Goal: Information Seeking & Learning: Learn about a topic

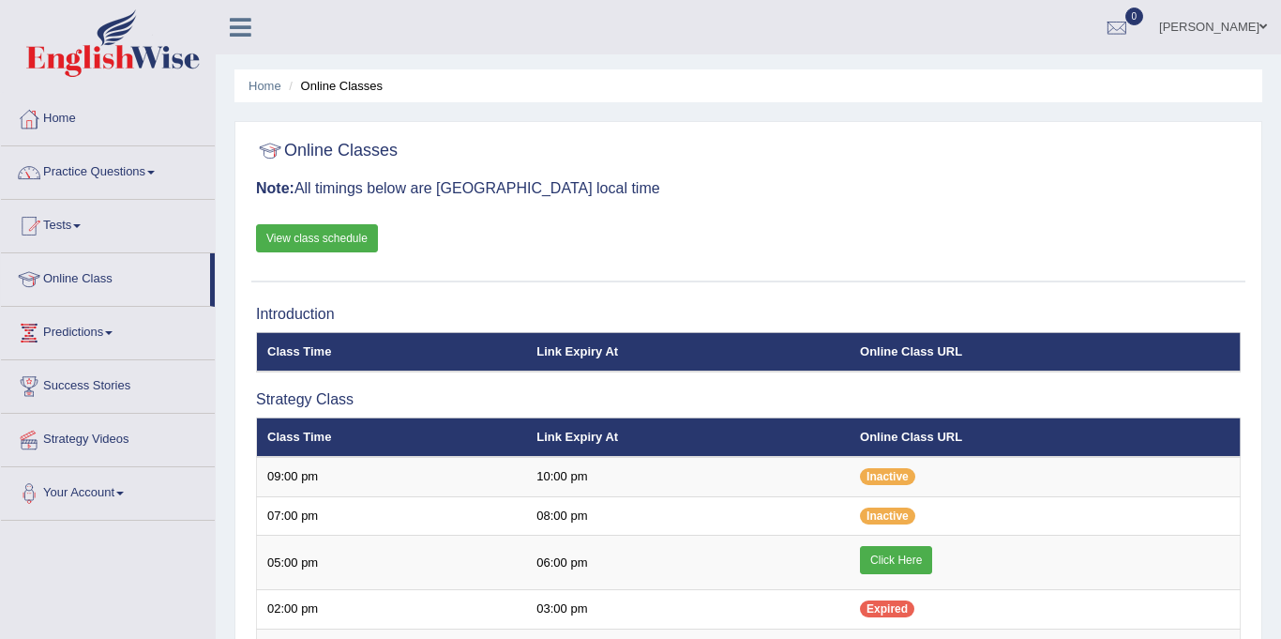
click at [10, 149] on link "Practice Questions" at bounding box center [108, 169] width 214 height 47
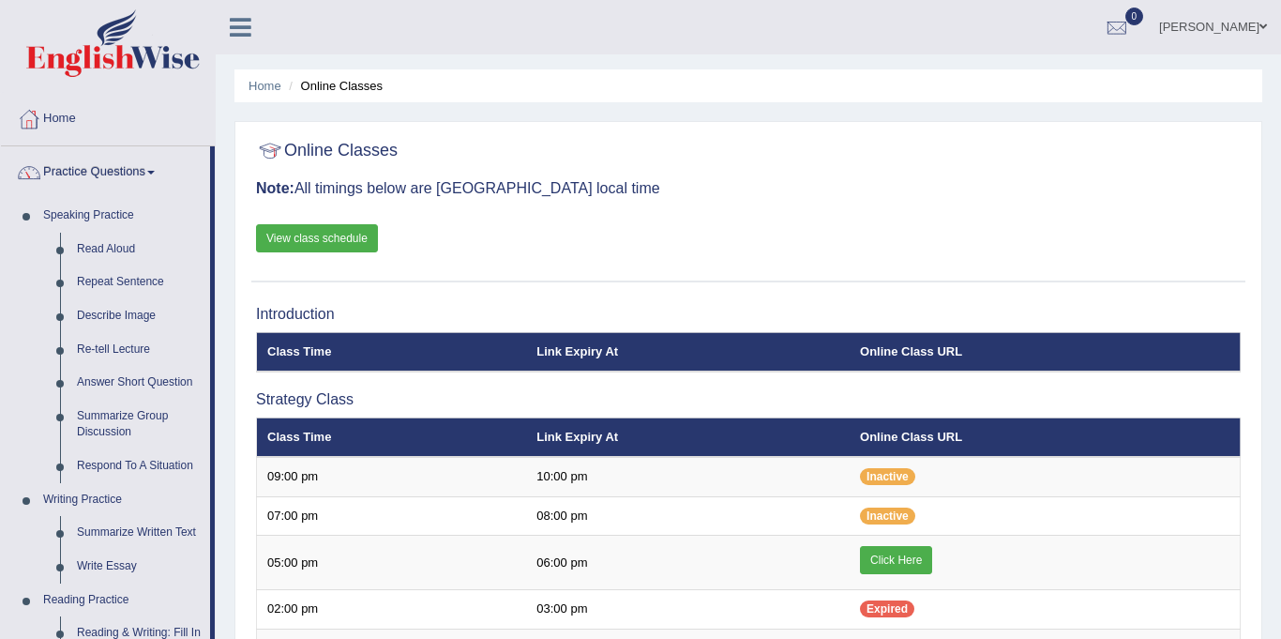
click at [726, 157] on div at bounding box center [748, 151] width 985 height 38
click at [106, 116] on link "Home" at bounding box center [108, 116] width 214 height 47
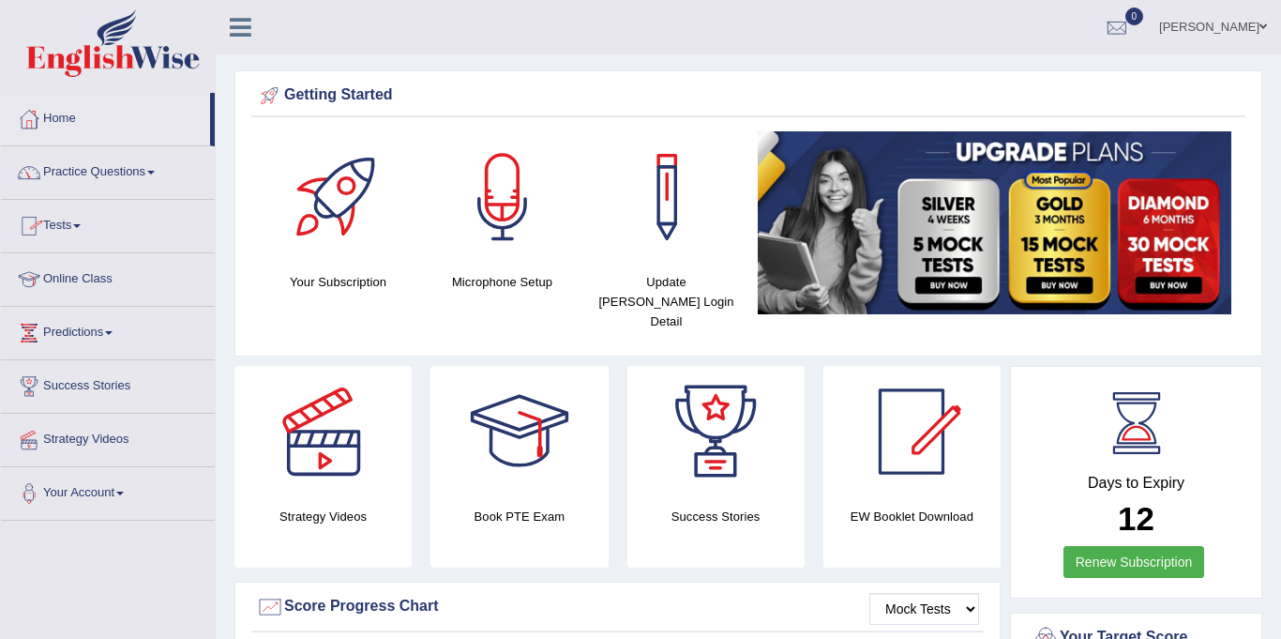
click at [118, 172] on link "Practice Questions" at bounding box center [108, 169] width 214 height 47
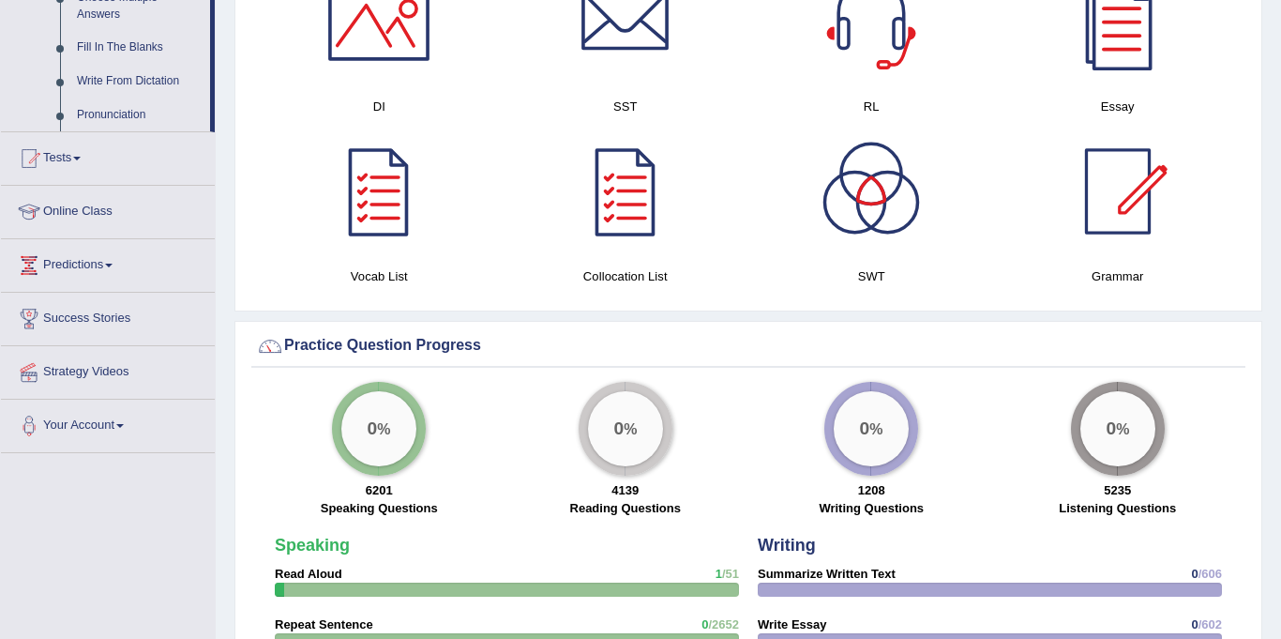
scroll to position [1075, 0]
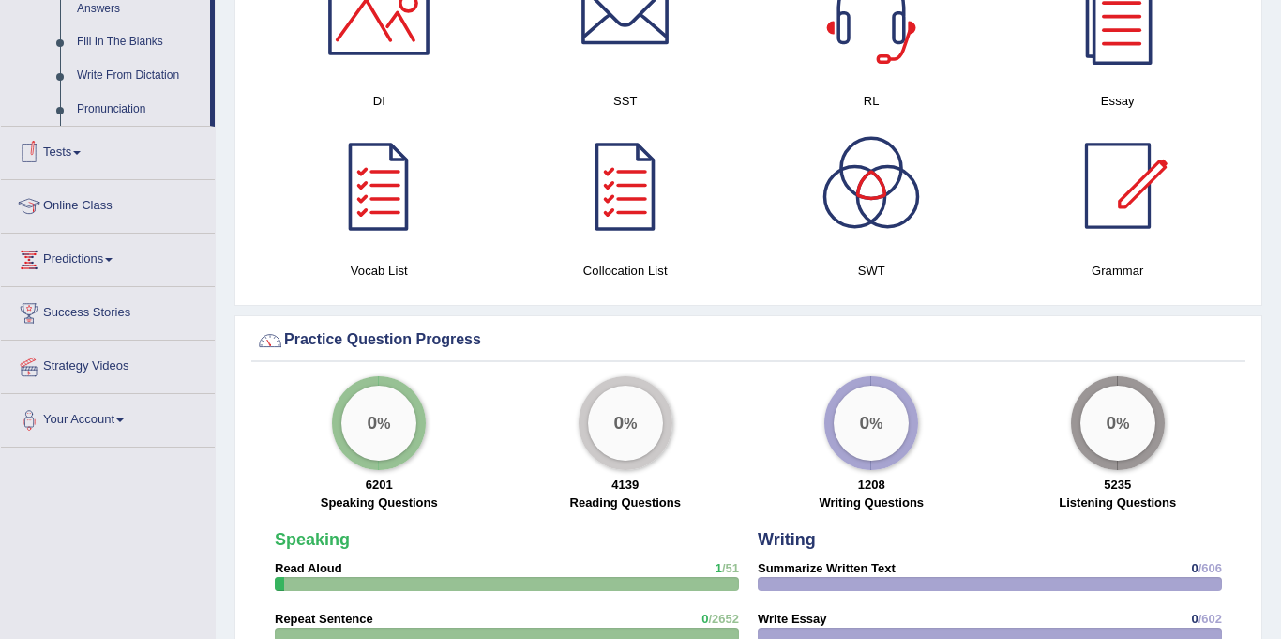
click at [81, 152] on span at bounding box center [77, 153] width 8 height 4
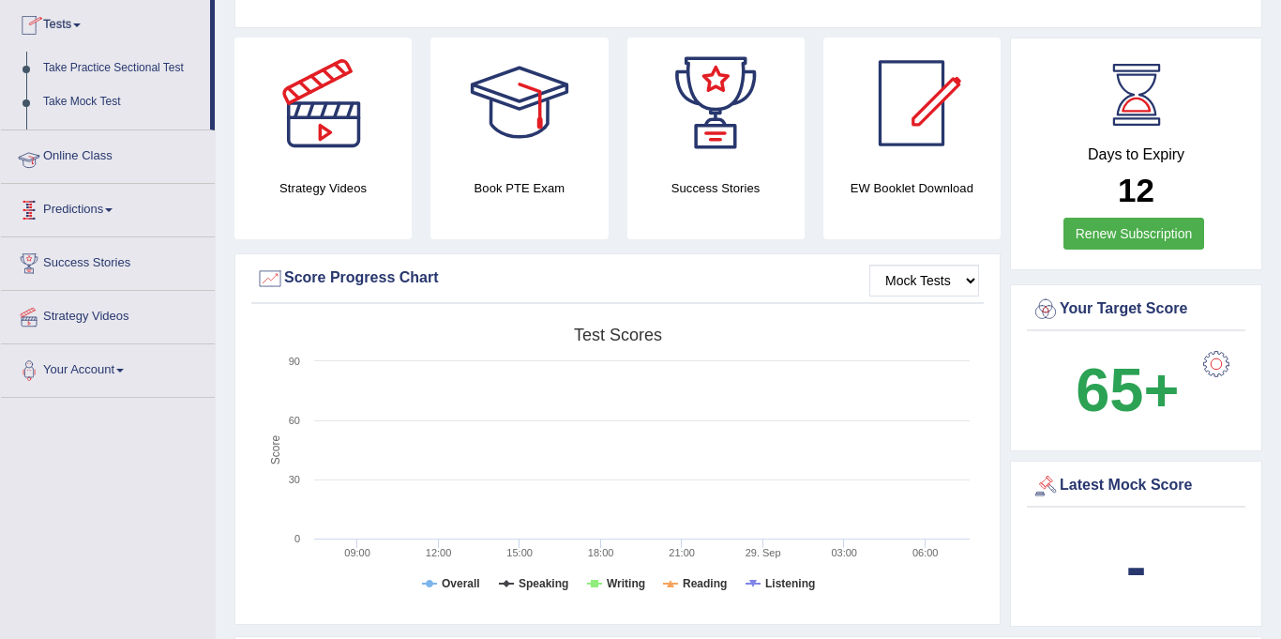
scroll to position [201, 0]
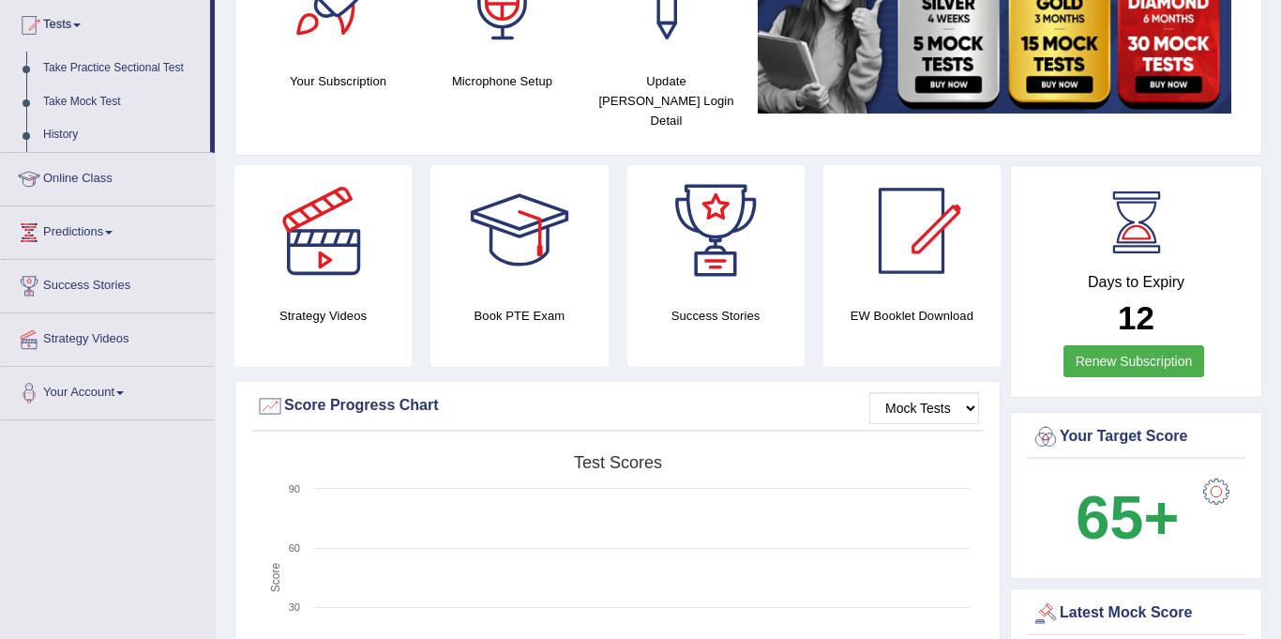
click at [85, 170] on link "Online Class" at bounding box center [108, 176] width 214 height 47
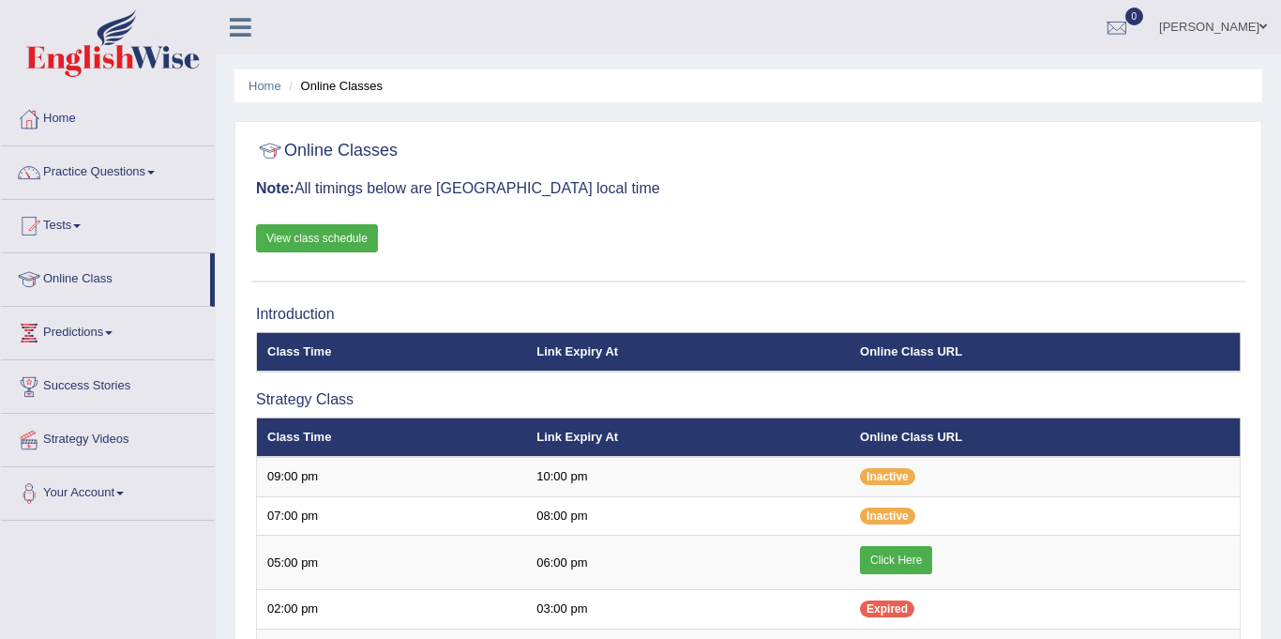
click at [102, 391] on link "Success Stories" at bounding box center [108, 383] width 214 height 47
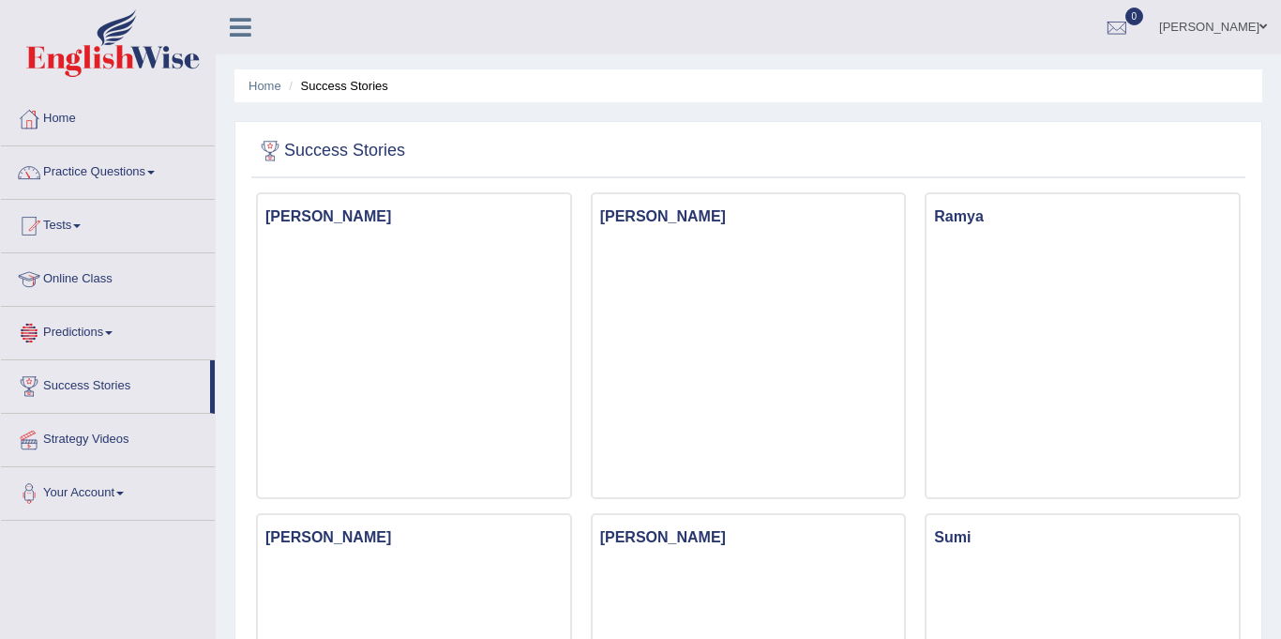
click at [104, 328] on link "Predictions" at bounding box center [108, 330] width 214 height 47
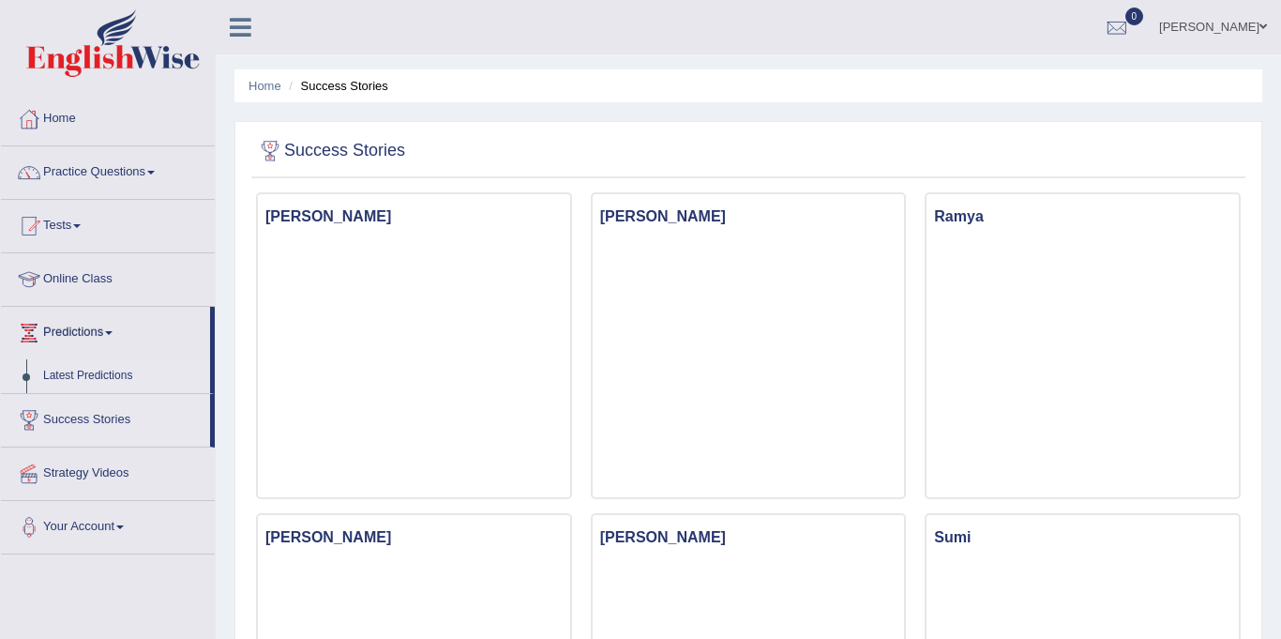
click at [83, 370] on link "Latest Predictions" at bounding box center [122, 376] width 175 height 34
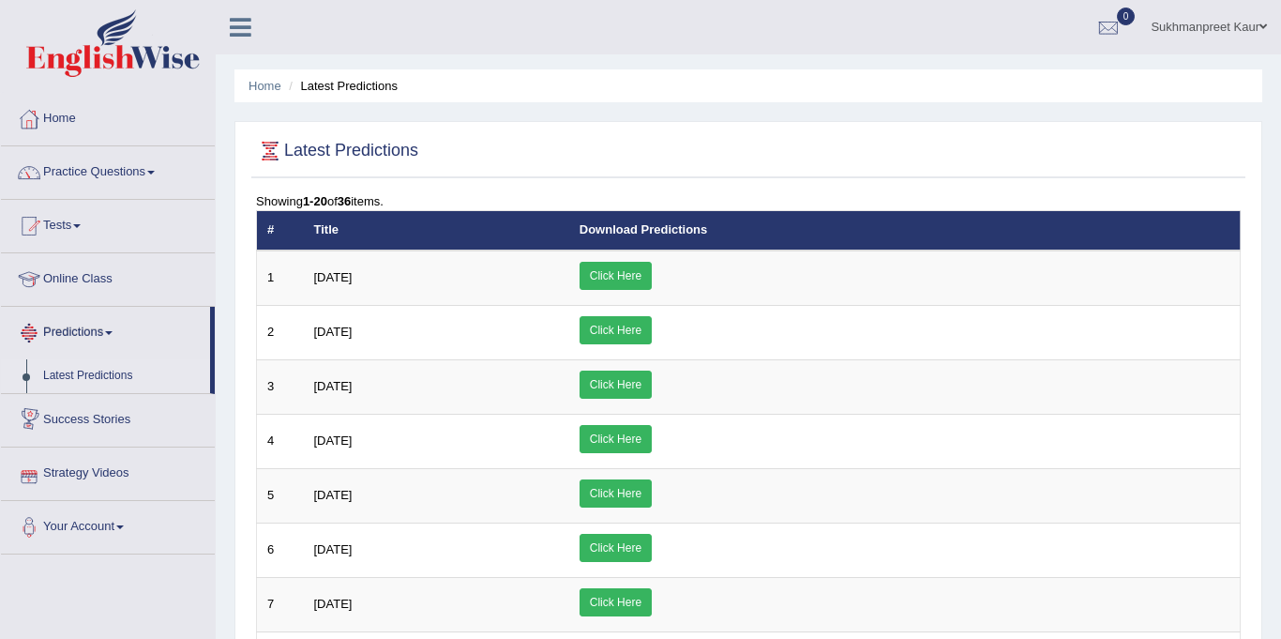
click at [66, 467] on link "Strategy Videos" at bounding box center [108, 470] width 214 height 47
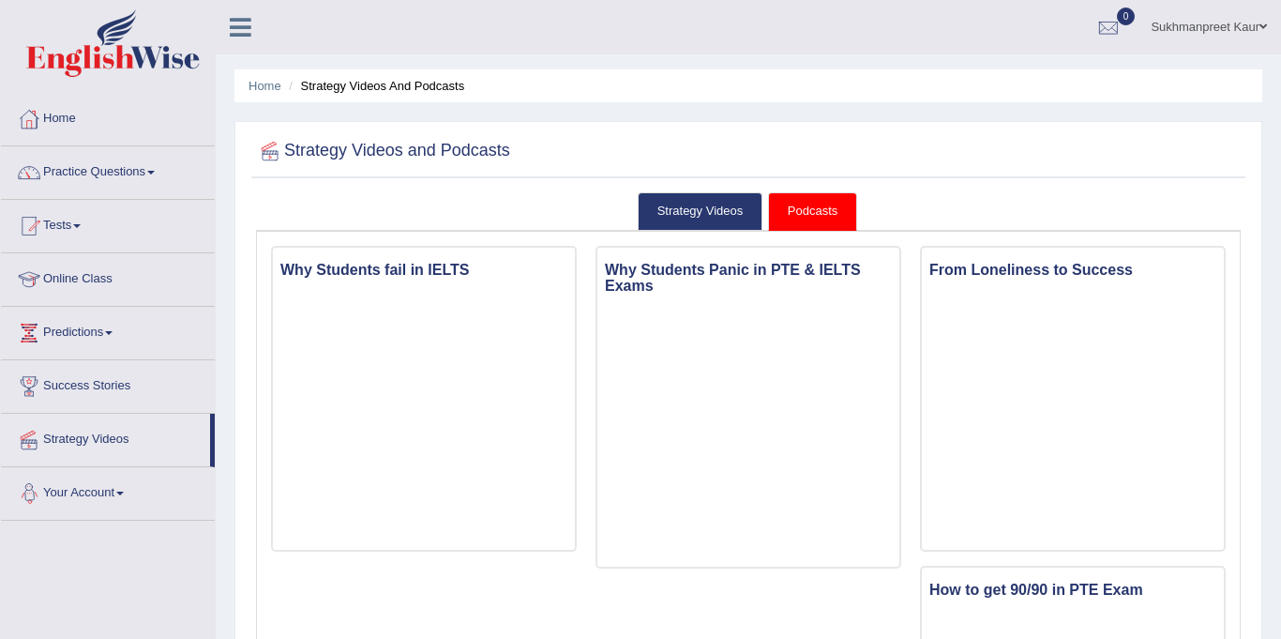
click at [127, 490] on link "Your Account" at bounding box center [108, 490] width 214 height 47
click at [94, 273] on link "Online Class" at bounding box center [108, 276] width 214 height 47
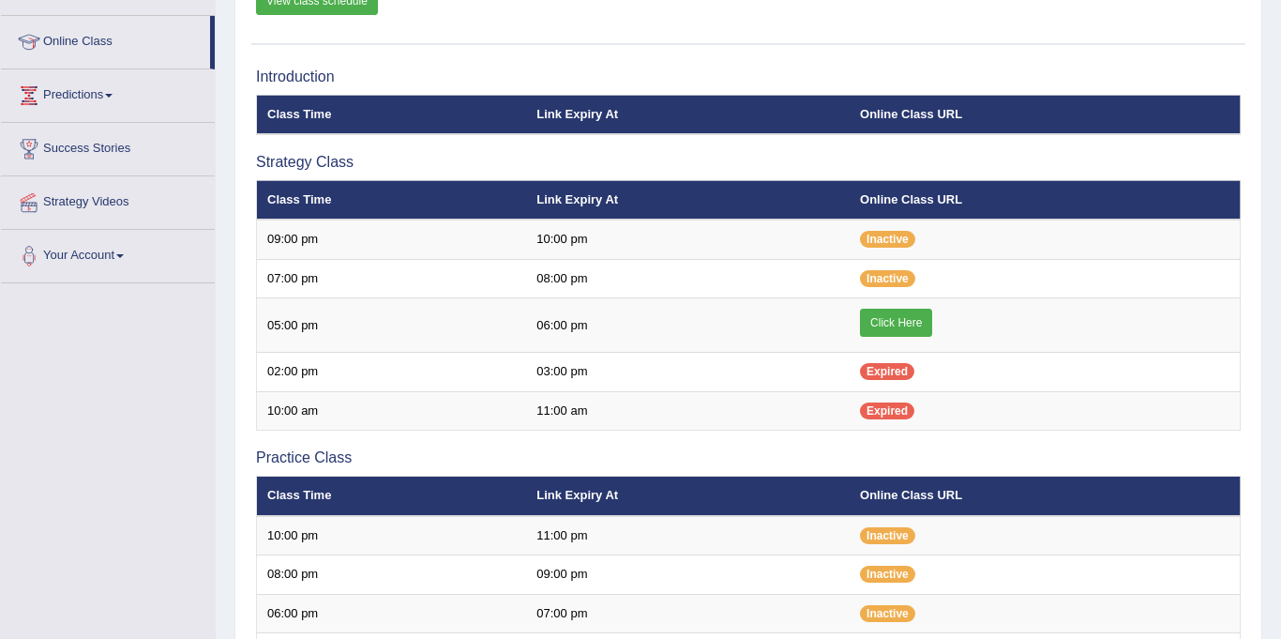
scroll to position [250, 0]
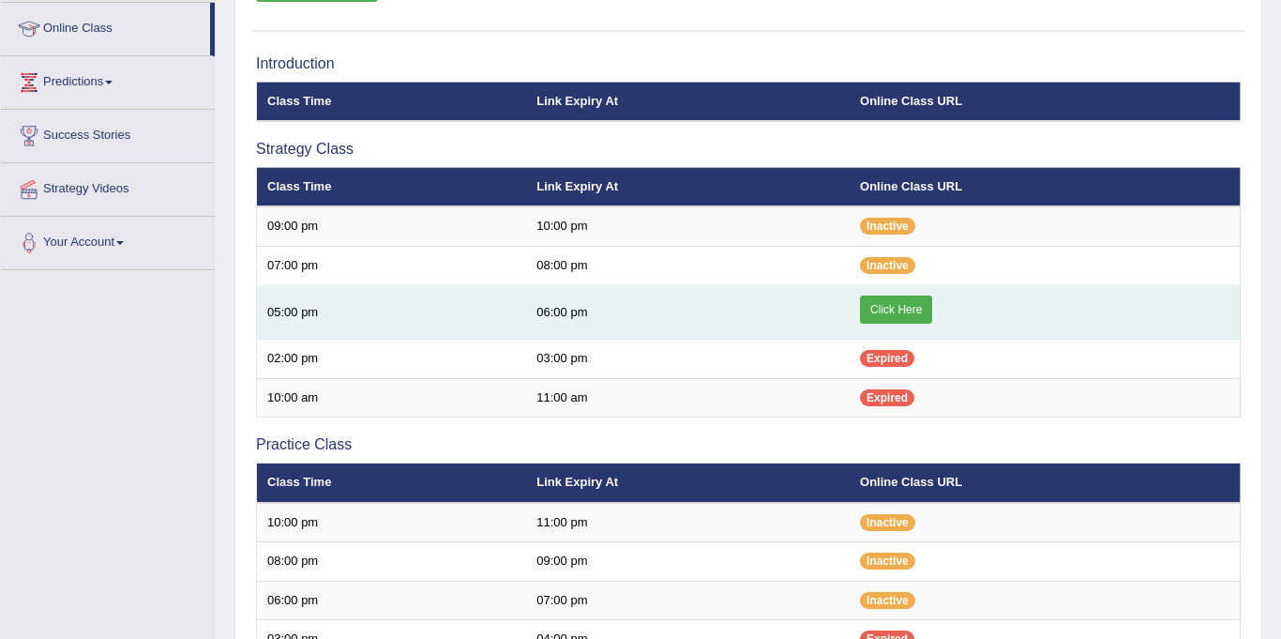
click at [900, 316] on link "Click Here" at bounding box center [896, 309] width 72 height 28
